Goal: Transaction & Acquisition: Book appointment/travel/reservation

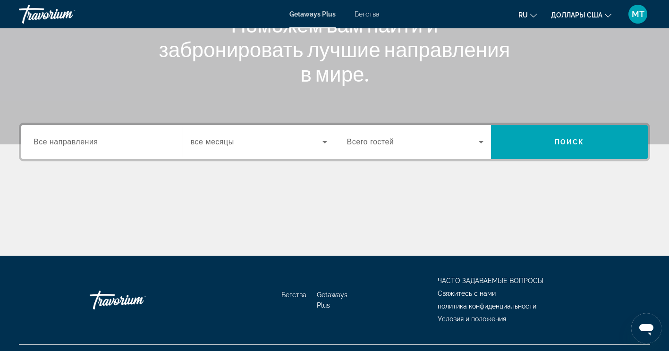
scroll to position [142, 0]
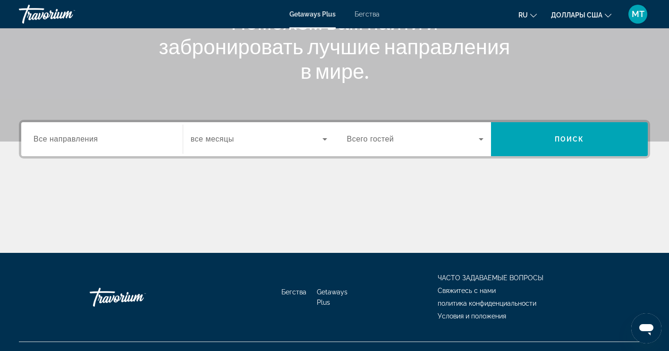
click at [69, 136] on span "Все направления" at bounding box center [66, 139] width 65 height 8
click at [69, 136] on input "Destination Все направления" at bounding box center [102, 139] width 137 height 11
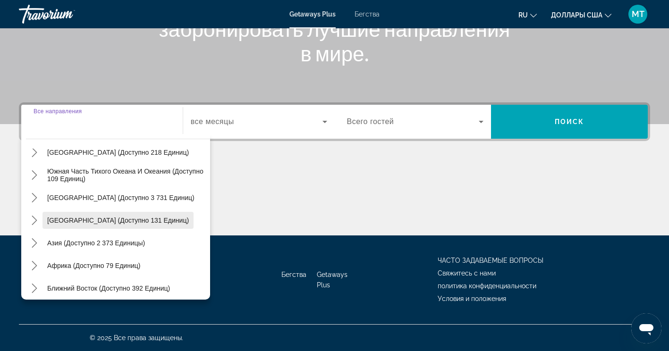
scroll to position [153, 0]
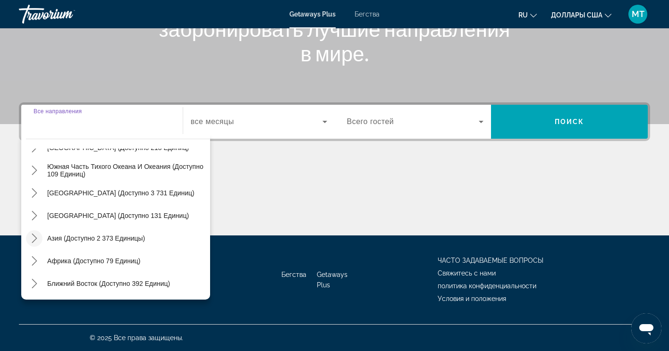
click at [34, 237] on icon "Переключить Азию (доступно 2,373 единицы) подменю" at bounding box center [34, 238] width 9 height 9
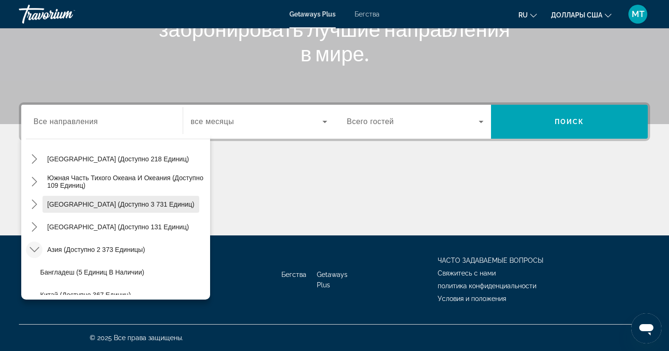
scroll to position [47, 0]
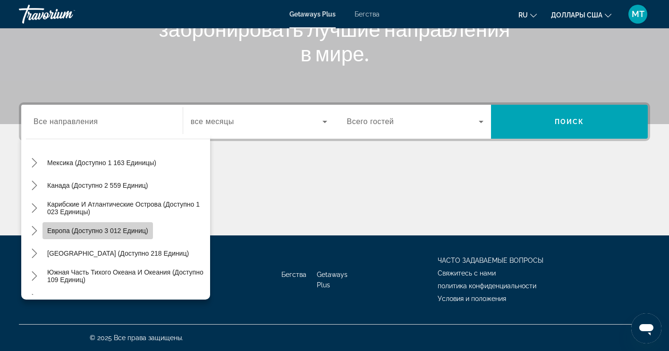
click at [110, 236] on span "Выберите направление: Европа (доступно 3 012 единиц)" at bounding box center [98, 231] width 111 height 23
type input "**********"
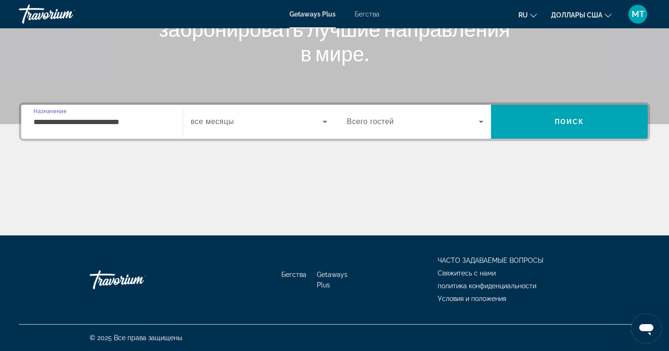
click at [307, 133] on div "Виджет поиска" at bounding box center [259, 122] width 136 height 26
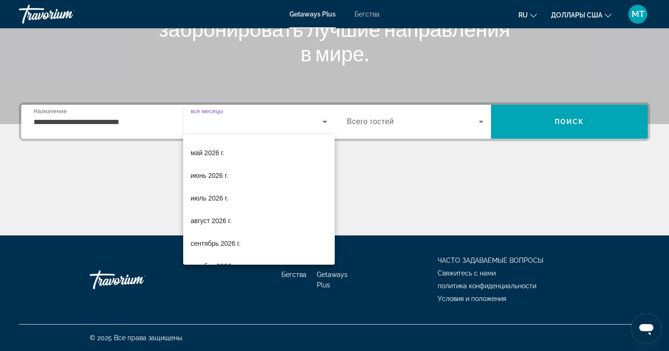
scroll to position [195, 0]
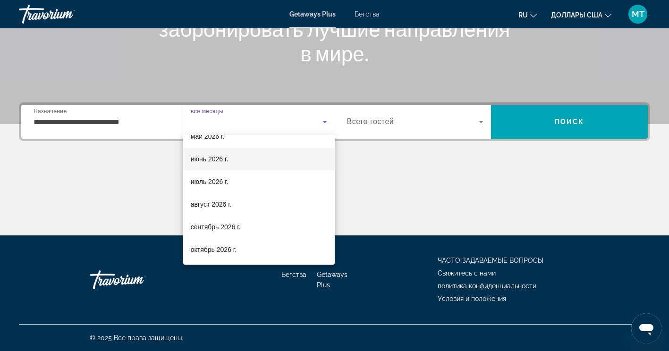
click at [199, 158] on font "июнь 2026 г." at bounding box center [210, 159] width 38 height 8
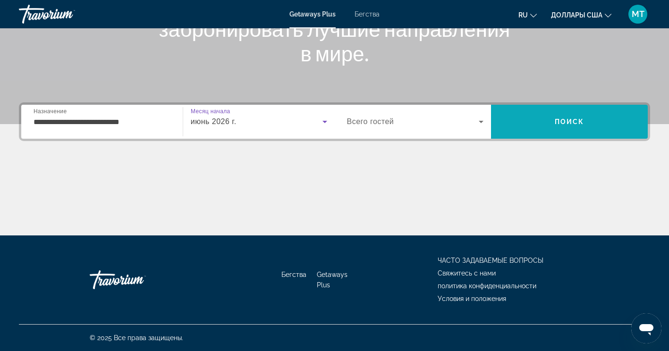
click at [571, 127] on span "Искать" at bounding box center [569, 122] width 157 height 23
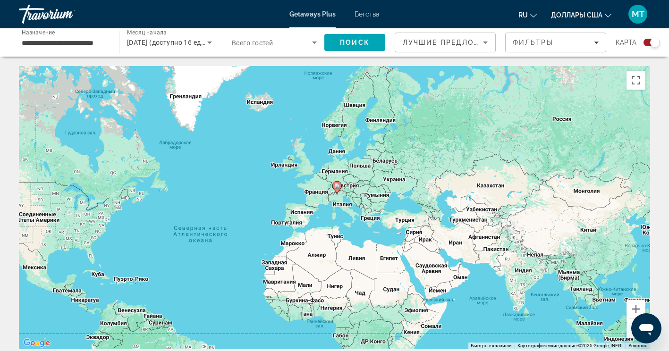
drag, startPoint x: 481, startPoint y: 159, endPoint x: 353, endPoint y: 191, distance: 131.8
click at [374, 203] on div "Чтобы активировать перетаскивание с помощью клавиатуры, нажмите Alt + Ввод. Пос…" at bounding box center [334, 207] width 631 height 283
click at [638, 311] on button "Увеличить" at bounding box center [636, 309] width 19 height 19
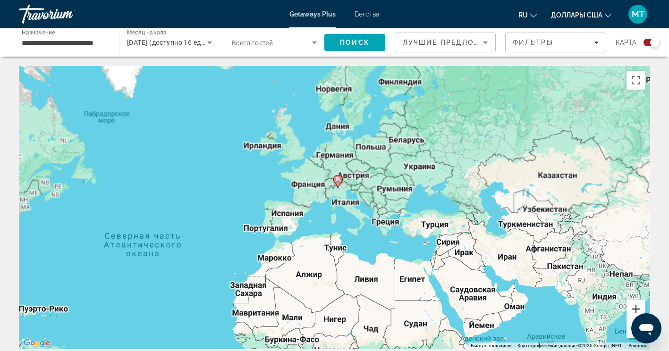
click at [638, 311] on button "Увеличить" at bounding box center [636, 309] width 19 height 19
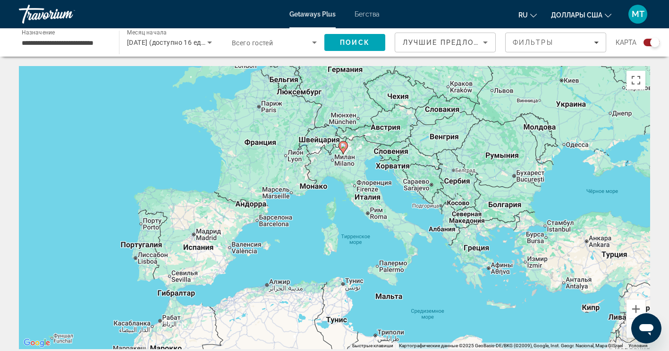
click at [345, 152] on gmp-advanced-marker "Основное содержание" at bounding box center [343, 148] width 9 height 14
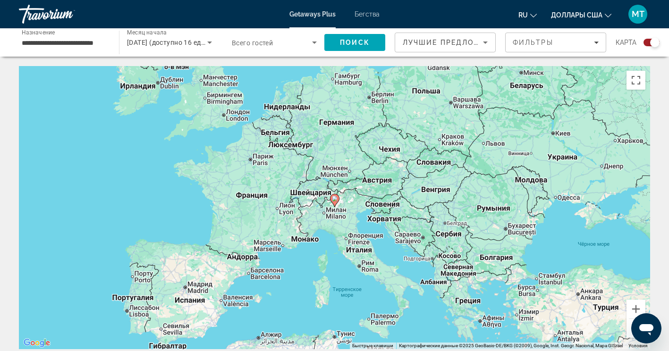
click at [337, 200] on image "Основное содержание" at bounding box center [335, 199] width 6 height 6
type input "**********"
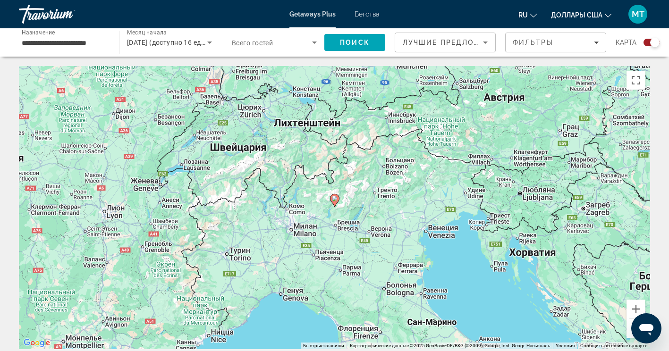
click at [334, 204] on icon "Основное содержание" at bounding box center [334, 201] width 9 height 12
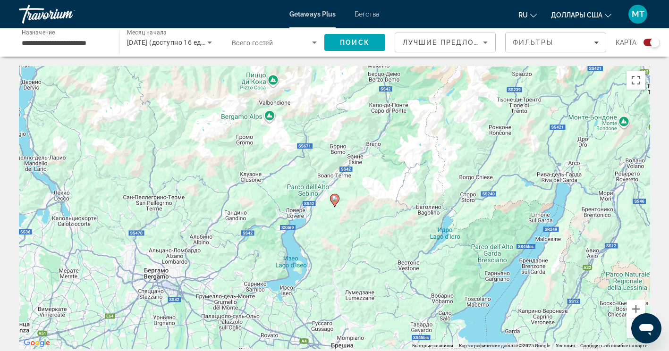
click at [333, 201] on image "Основное содержание" at bounding box center [335, 199] width 6 height 6
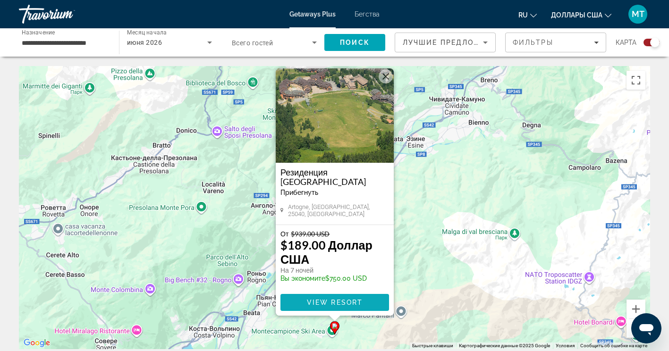
click at [341, 301] on span "View Resort" at bounding box center [334, 303] width 56 height 8
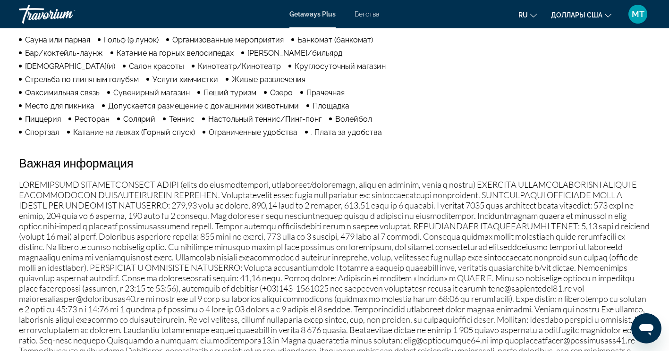
scroll to position [803, 0]
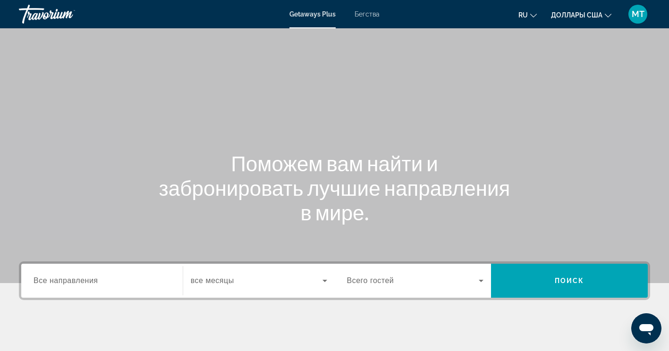
click at [142, 303] on div "Destination Все направления Start Month все месяцы Occupancy Всего гостей Поиск" at bounding box center [334, 328] width 669 height 133
click at [134, 286] on input "Destination Все направления" at bounding box center [102, 281] width 137 height 11
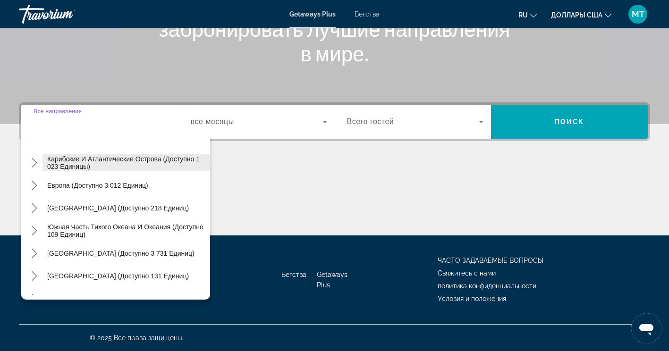
scroll to position [153, 0]
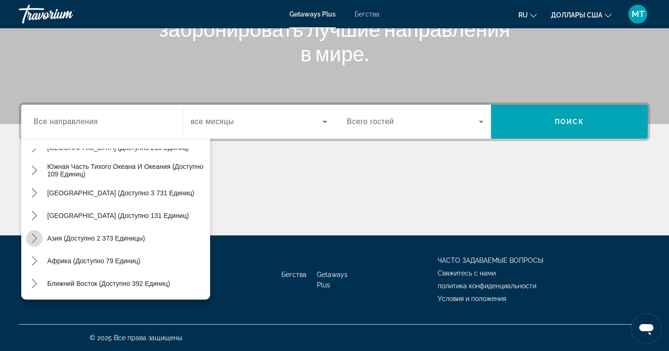
click at [34, 240] on icon "Переключить Азию (доступно 2,373 единицы) подменю" at bounding box center [34, 238] width 5 height 9
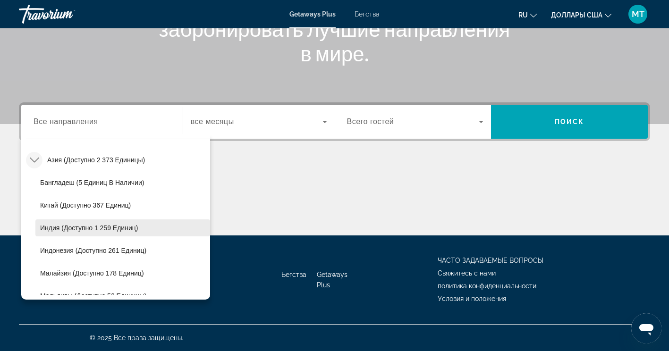
scroll to position [279, 0]
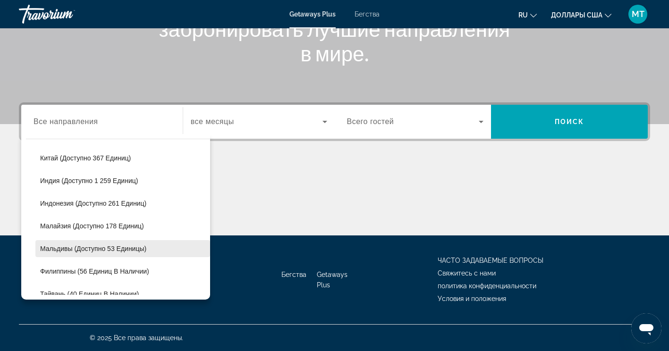
click at [75, 246] on span "Мальдивы (доступно 53 единицы)" at bounding box center [93, 249] width 106 height 8
type input "**********"
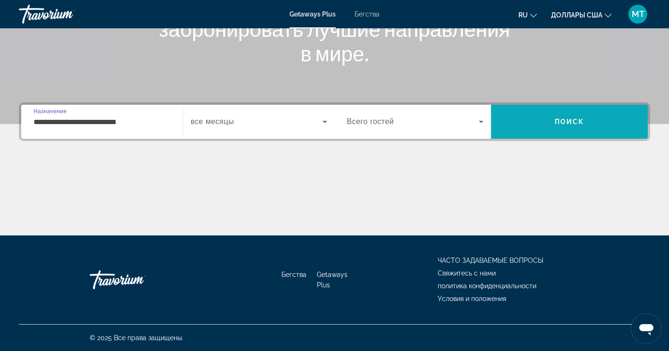
click at [587, 109] on span "Искать" at bounding box center [569, 122] width 157 height 34
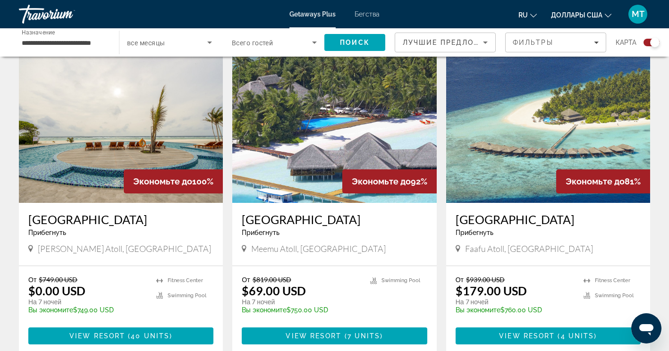
scroll to position [378, 0]
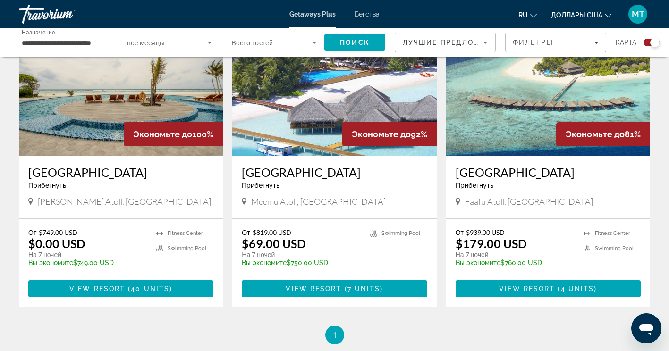
click at [341, 114] on img "Основное содержание" at bounding box center [334, 80] width 204 height 151
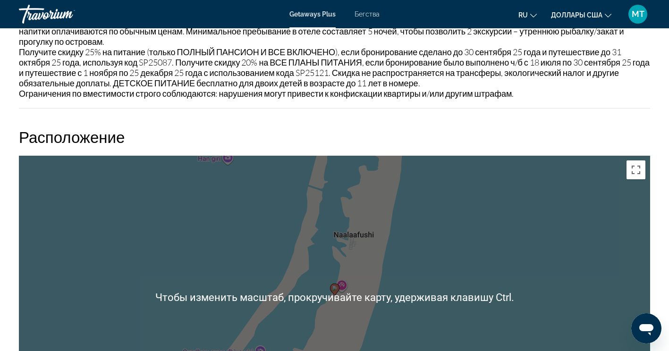
scroll to position [1284, 0]
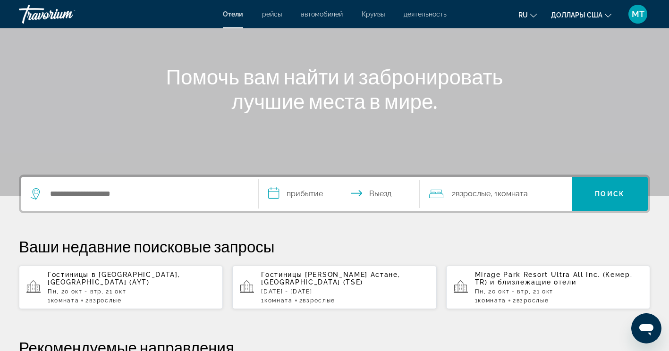
scroll to position [94, 0]
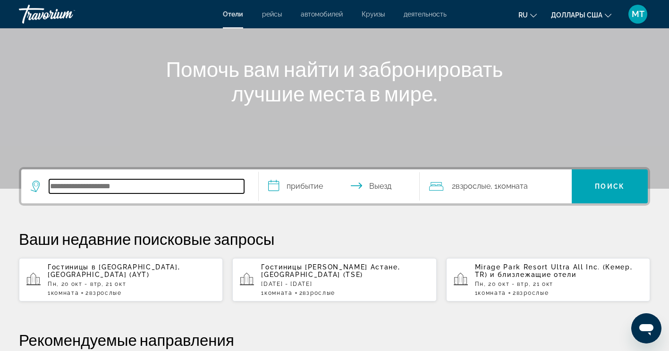
click at [179, 191] on input "Поиск направления от отеля" at bounding box center [146, 186] width 195 height 14
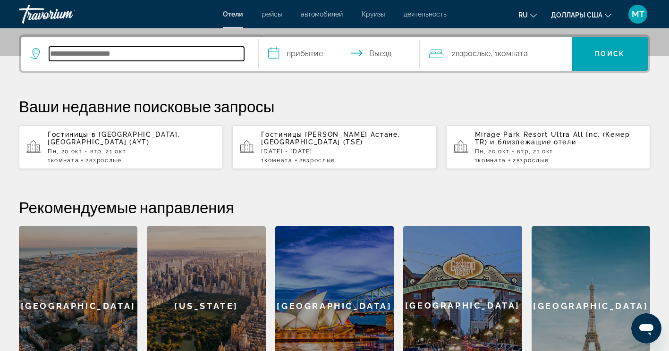
scroll to position [231, 0]
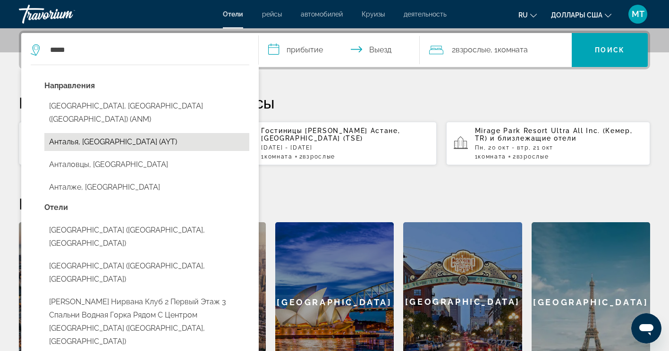
click at [110, 133] on button "Анталья, [GEOGRAPHIC_DATA] (AYT)" at bounding box center [146, 142] width 205 height 18
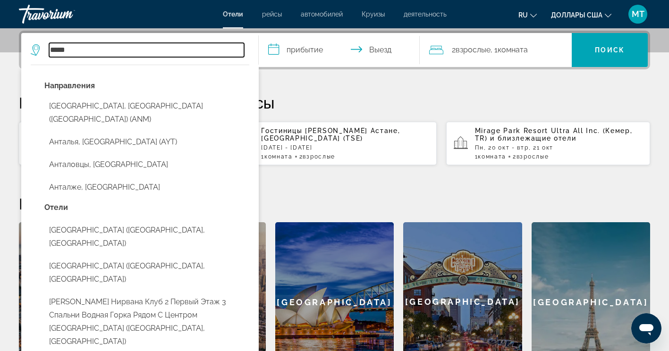
type input "**********"
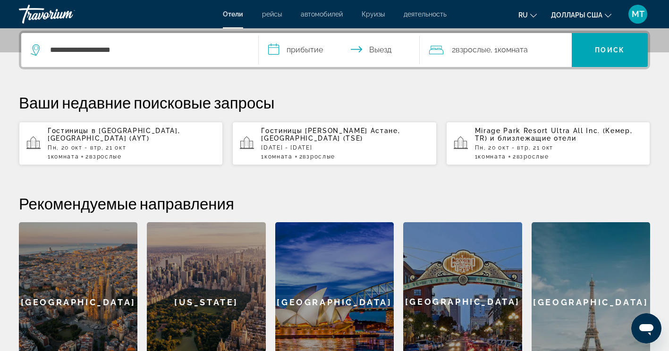
click at [296, 51] on input "**********" at bounding box center [341, 51] width 165 height 37
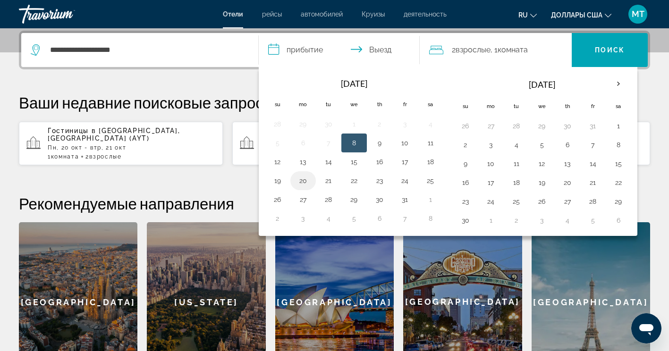
click at [304, 181] on button "20" at bounding box center [303, 180] width 15 height 13
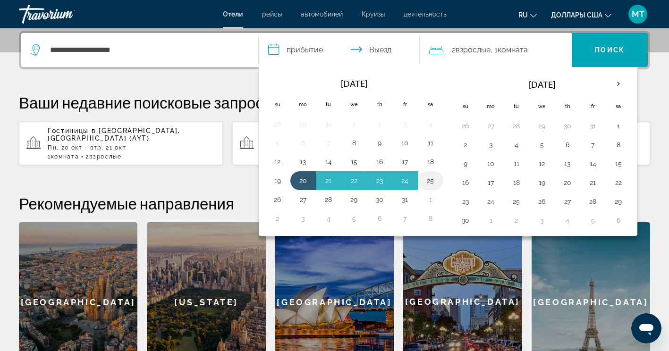
click at [436, 180] on button "25" at bounding box center [430, 180] width 15 height 13
type input "**********"
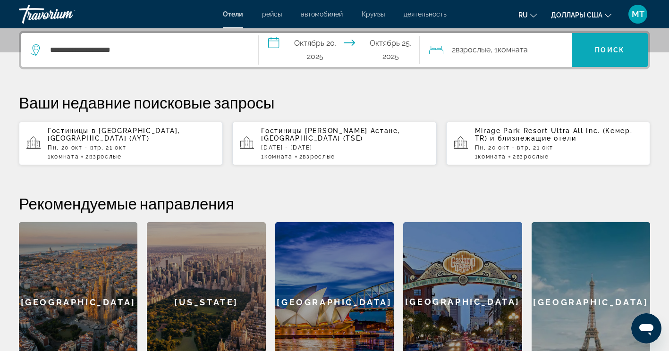
click at [605, 47] on span "Поиск" at bounding box center [610, 50] width 30 height 8
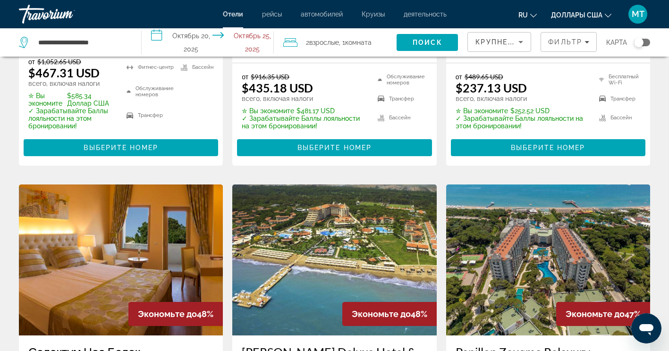
scroll to position [661, 0]
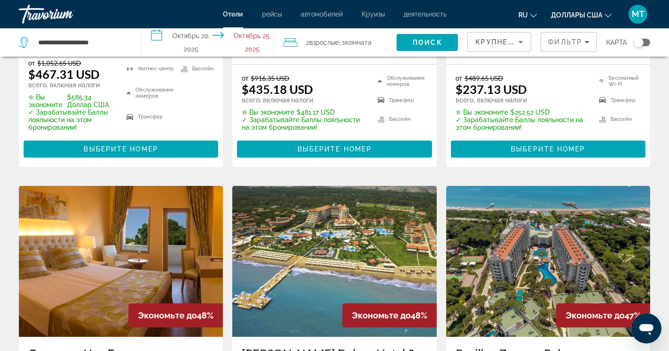
click at [308, 16] on span "автомобилей" at bounding box center [322, 14] width 42 height 8
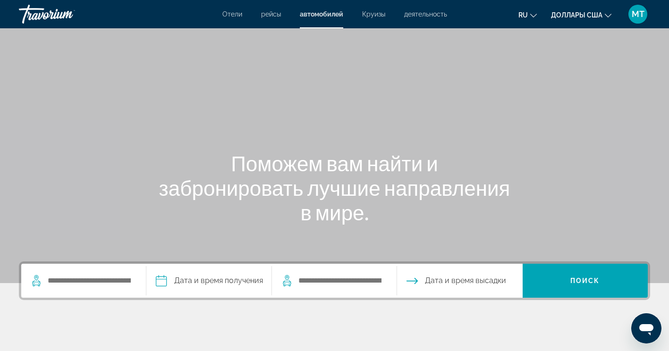
click at [438, 12] on span "деятельность" at bounding box center [425, 14] width 43 height 8
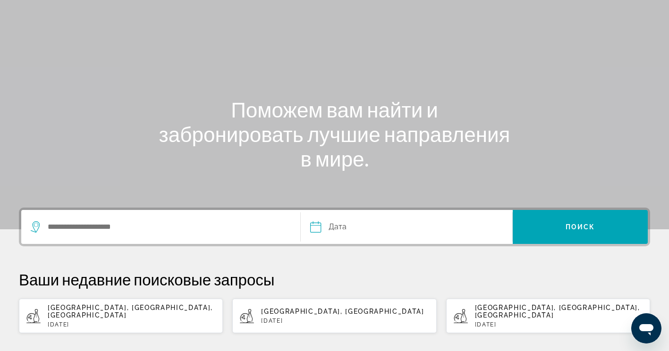
scroll to position [142, 0]
